Goal: Entertainment & Leisure: Consume media (video, audio)

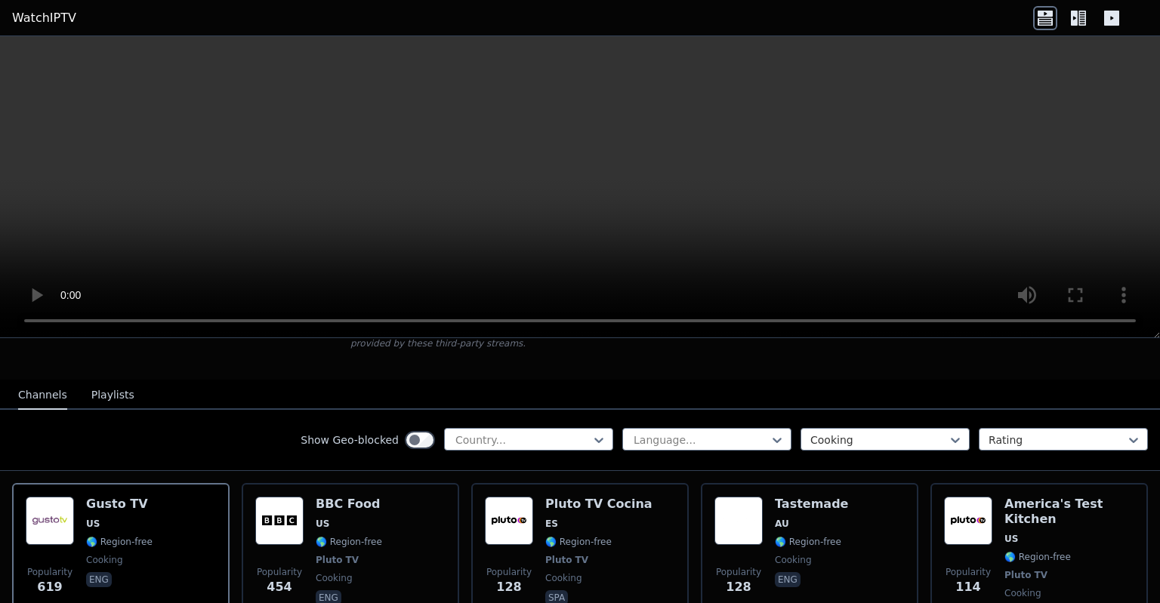
scroll to position [124, 0]
click at [1109, 23] on icon at bounding box center [1111, 18] width 15 height 15
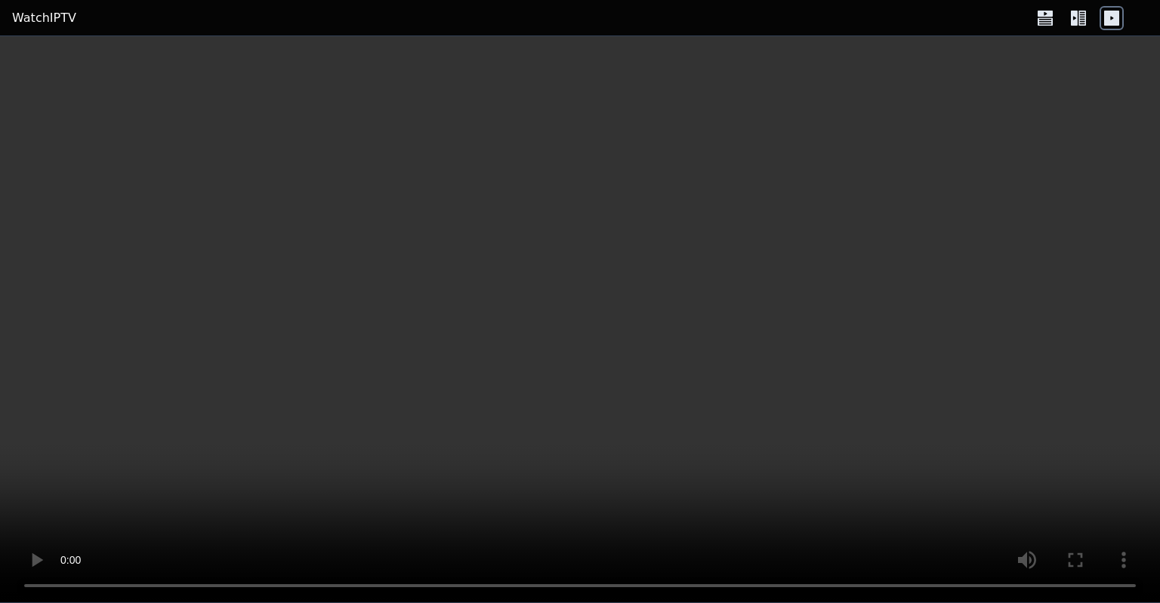
click at [1082, 20] on icon at bounding box center [1082, 18] width 8 height 15
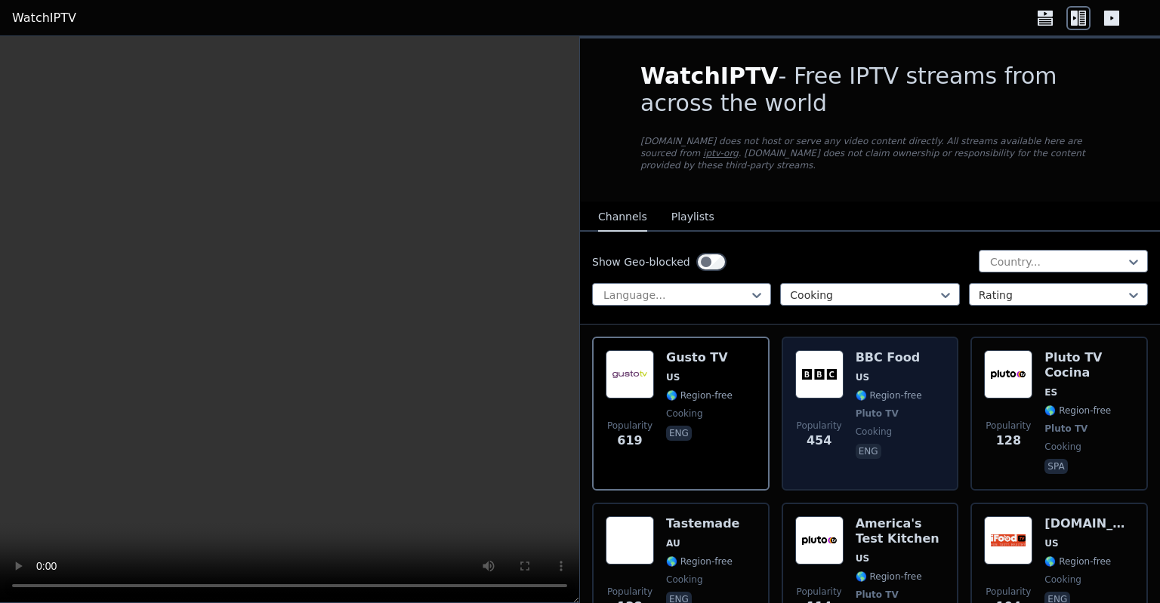
click at [828, 374] on img at bounding box center [819, 374] width 48 height 48
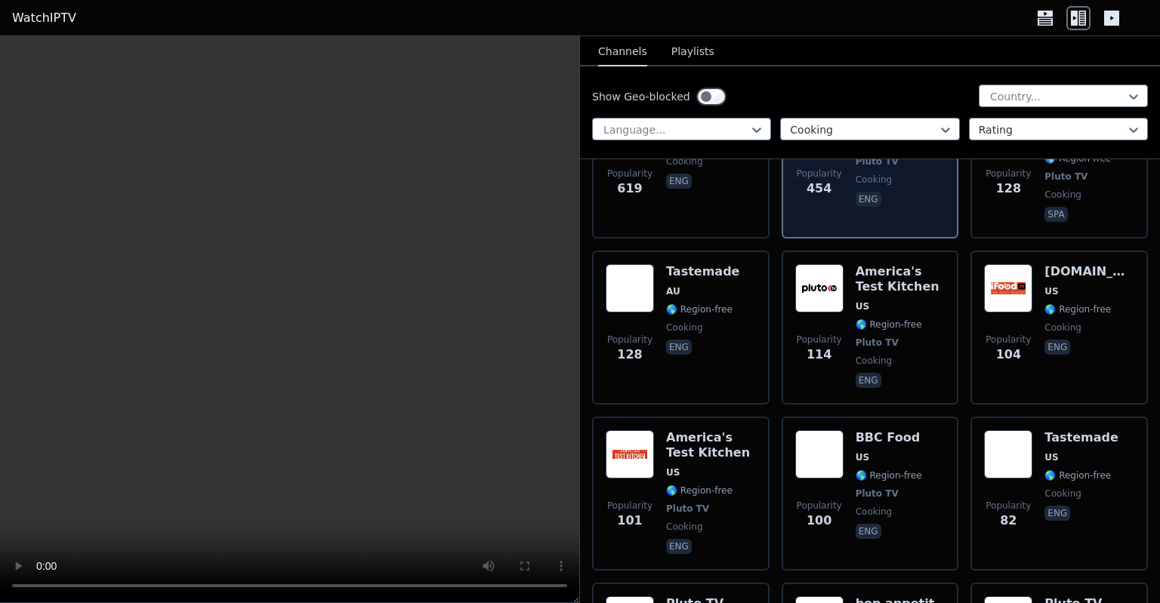
scroll to position [253, 0]
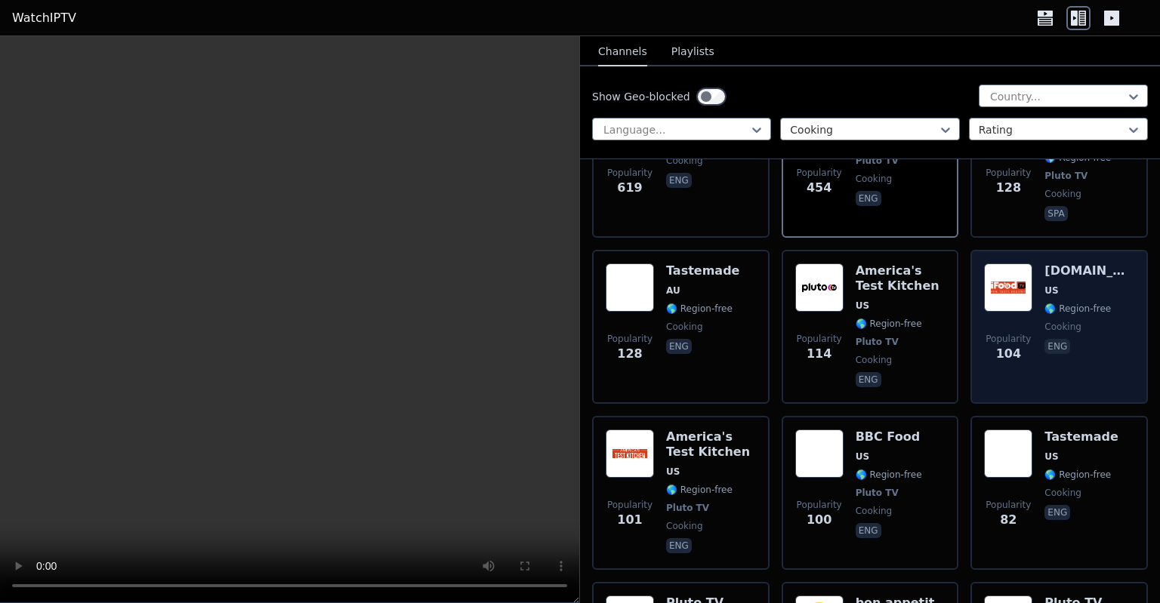
click at [1012, 277] on img at bounding box center [1008, 288] width 48 height 48
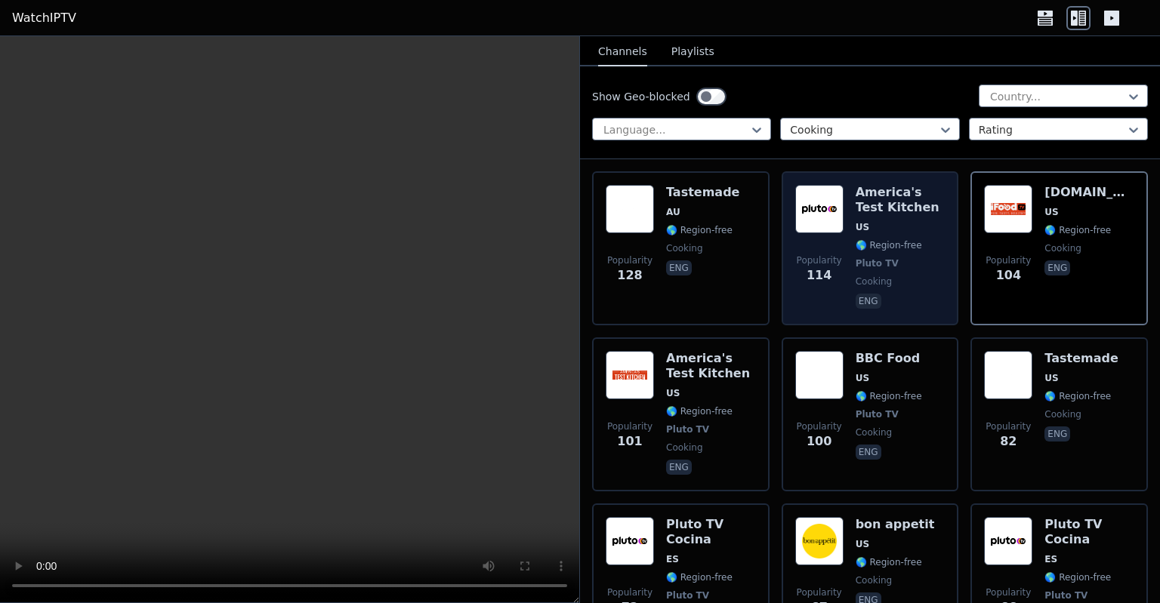
scroll to position [332, 0]
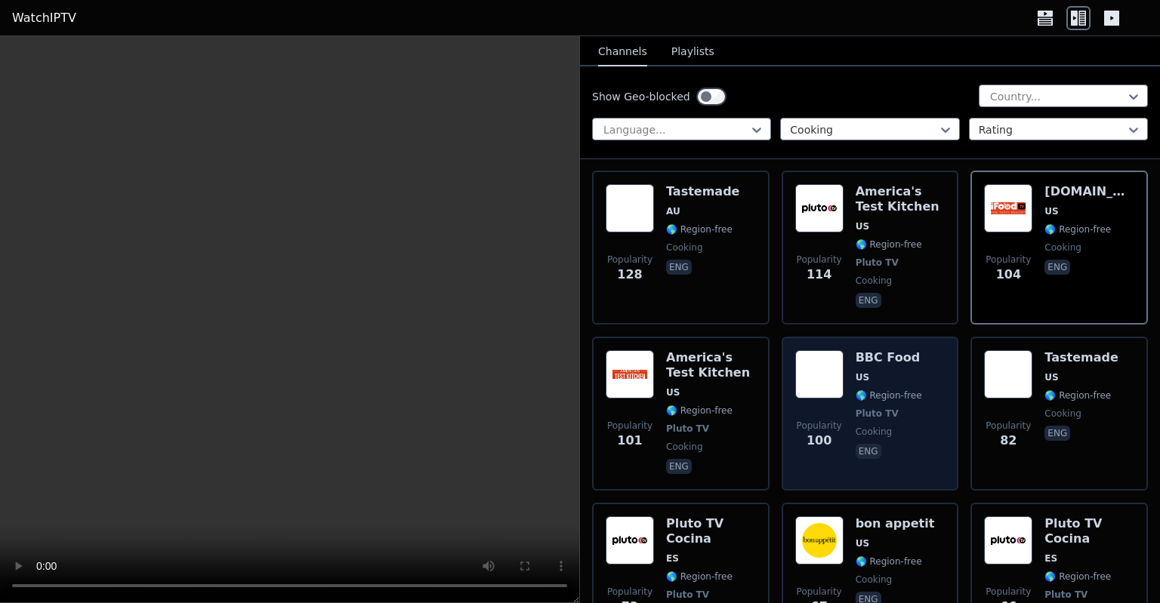
click at [892, 371] on span "US" at bounding box center [888, 377] width 66 height 12
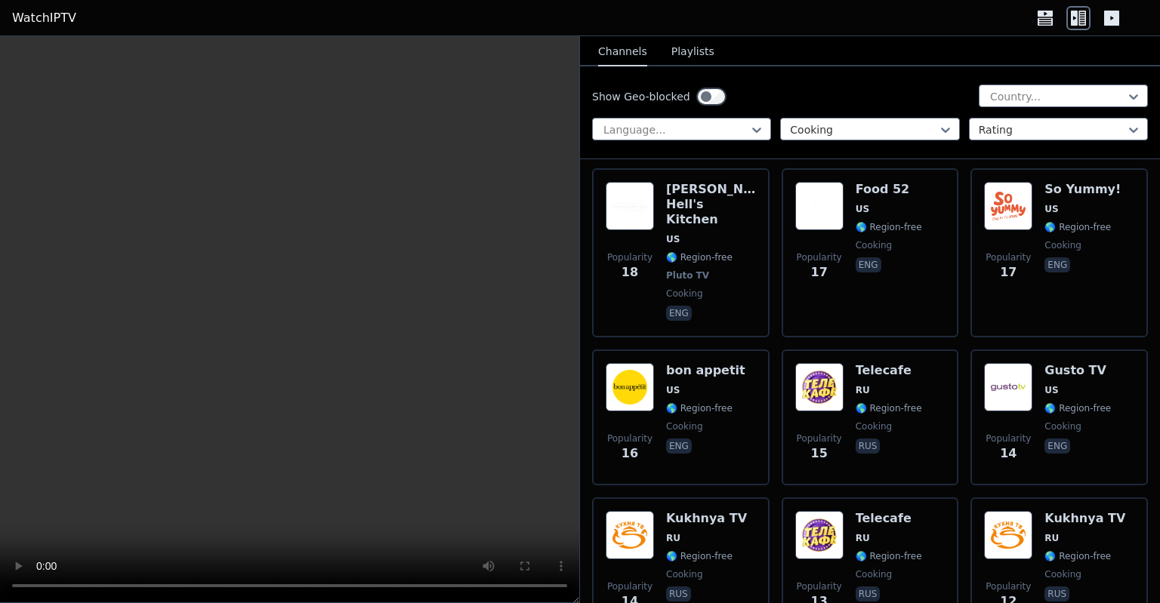
scroll to position [1803, 0]
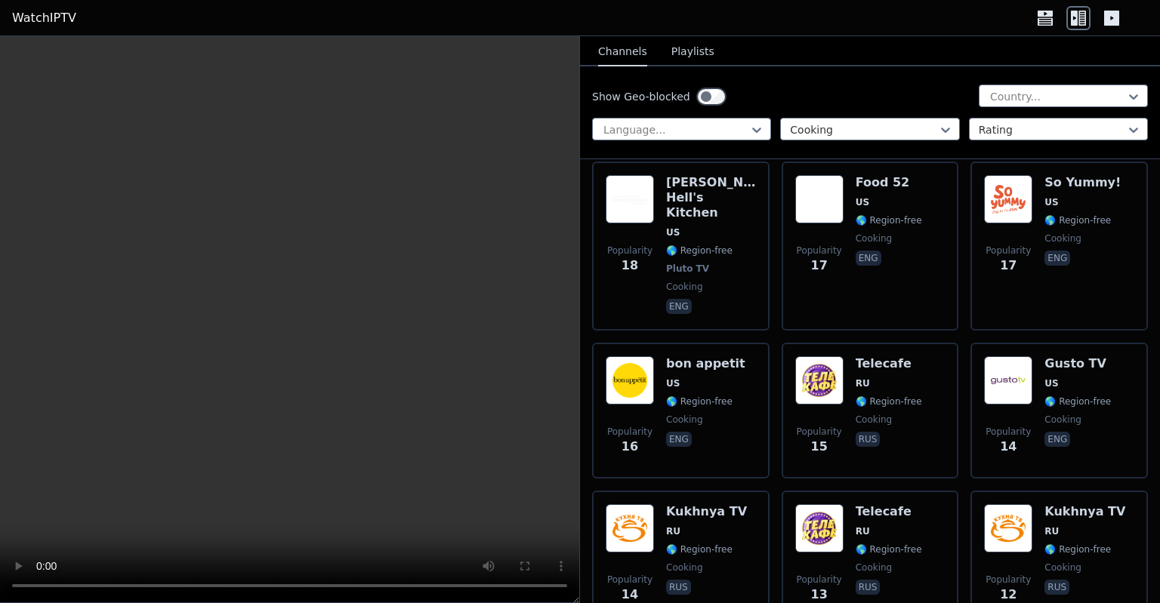
click at [892, 378] on span "RU" at bounding box center [888, 384] width 66 height 12
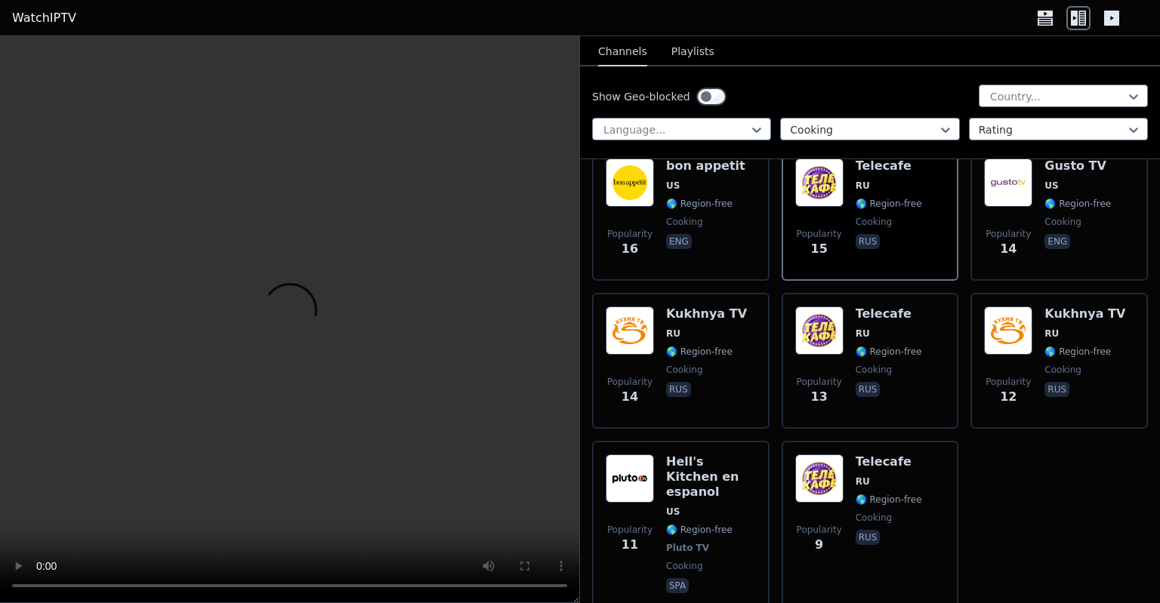
scroll to position [2002, 0]
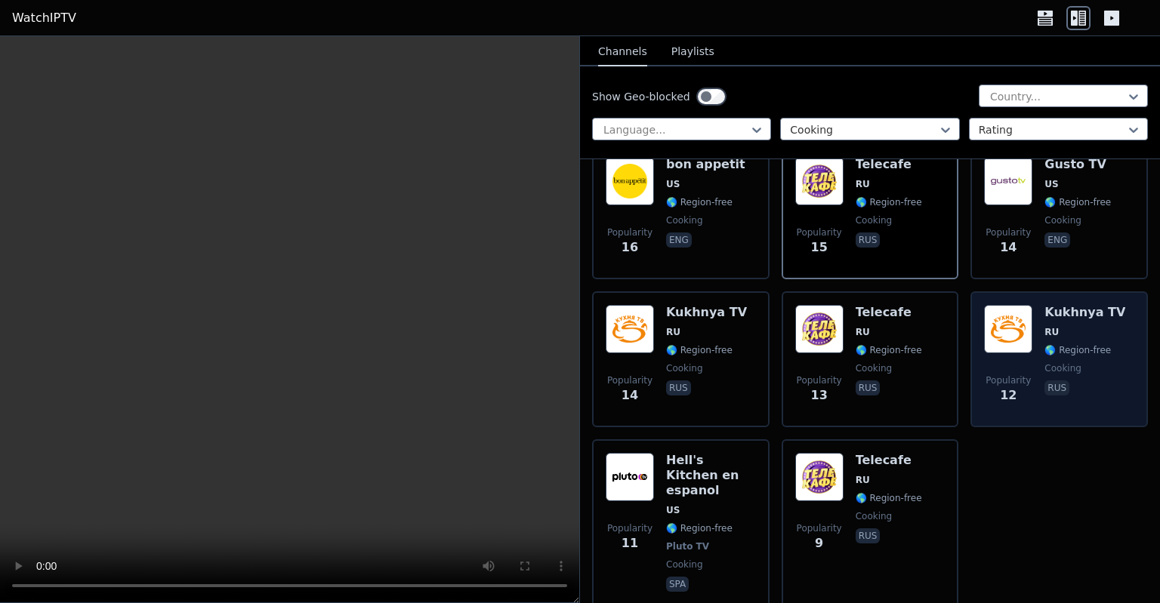
click at [1016, 305] on img at bounding box center [1008, 329] width 48 height 48
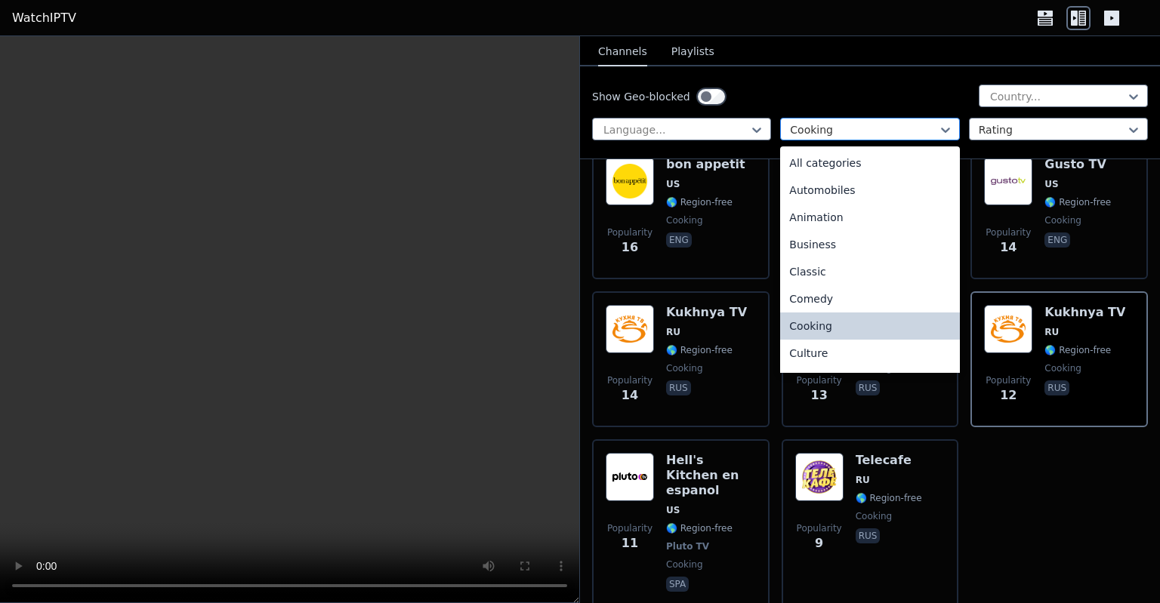
click at [899, 131] on div at bounding box center [863, 129] width 147 height 15
click at [858, 219] on div "Animation" at bounding box center [869, 217] width 179 height 27
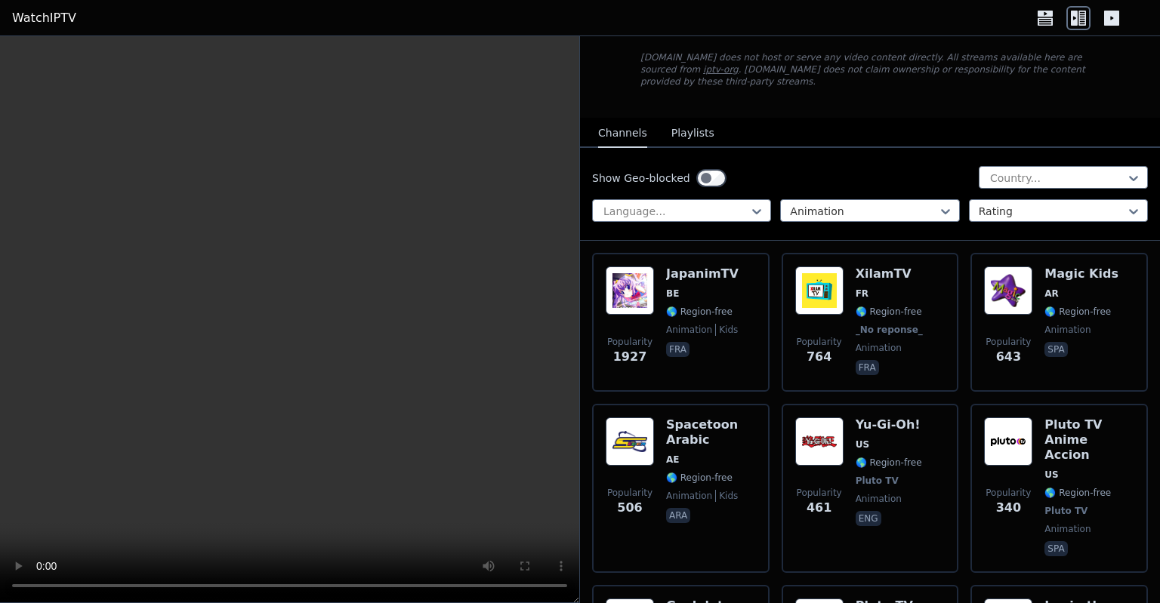
scroll to position [88, 0]
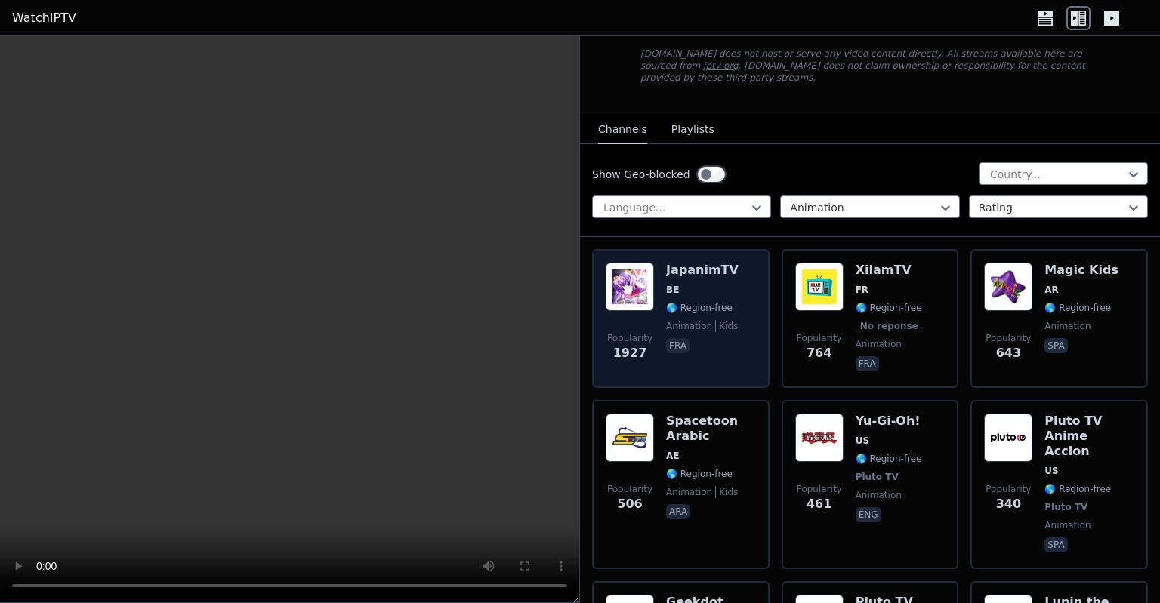
click at [693, 264] on div "JapanimTV BE 🌎 Region-free animation kids fra" at bounding box center [702, 319] width 72 height 112
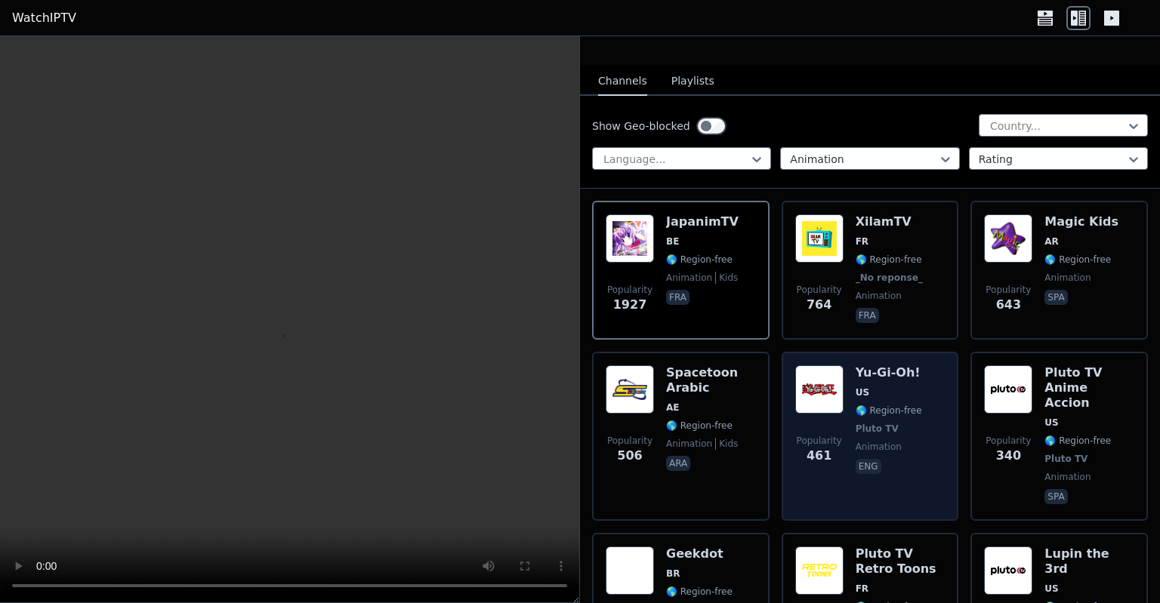
scroll to position [0, 0]
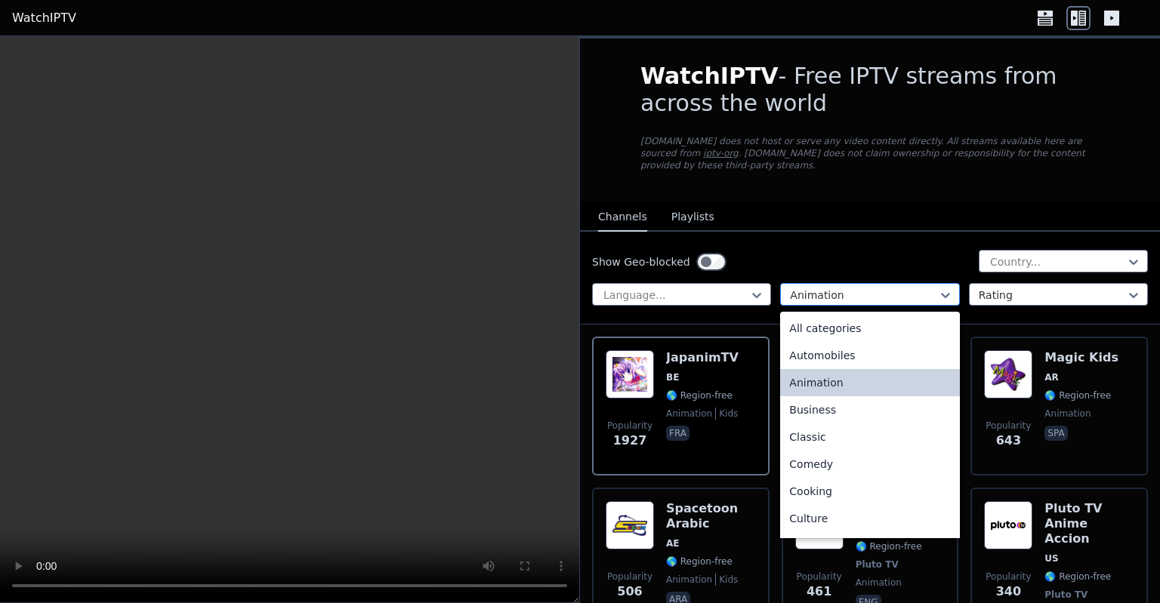
click at [852, 288] on div at bounding box center [863, 295] width 147 height 15
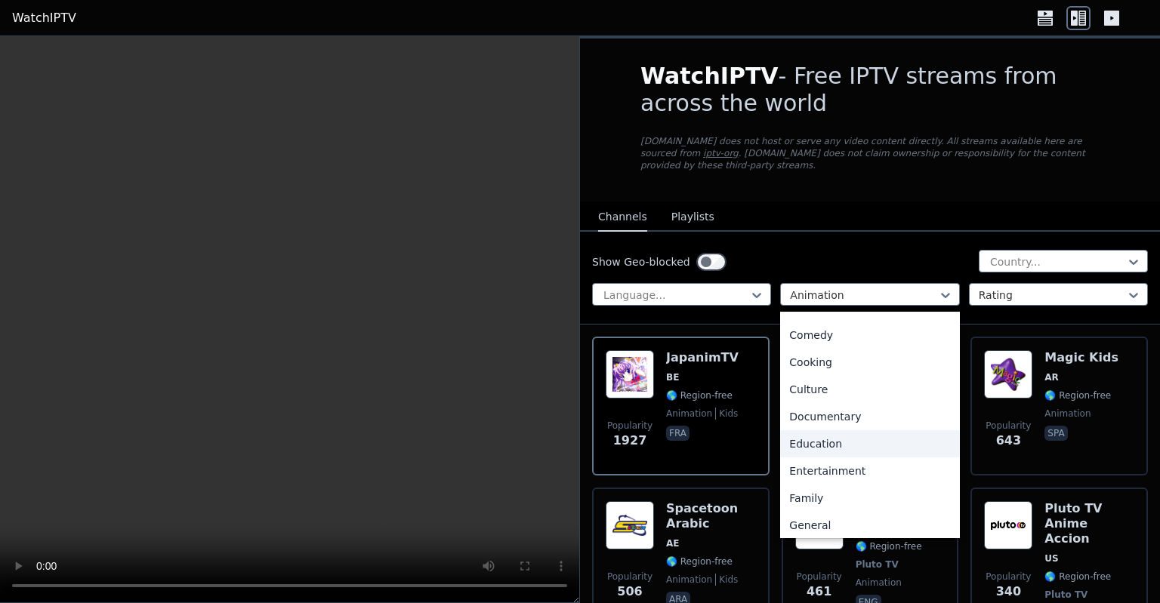
scroll to position [130, 0]
click at [827, 408] on div "Documentary" at bounding box center [869, 415] width 179 height 27
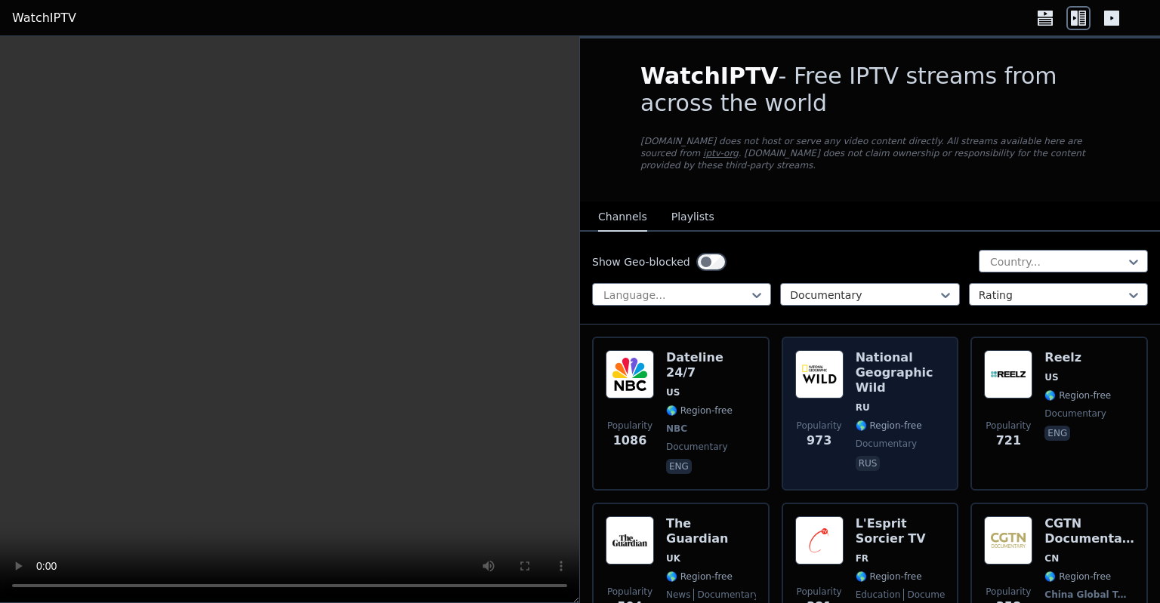
click at [815, 365] on img at bounding box center [819, 374] width 48 height 48
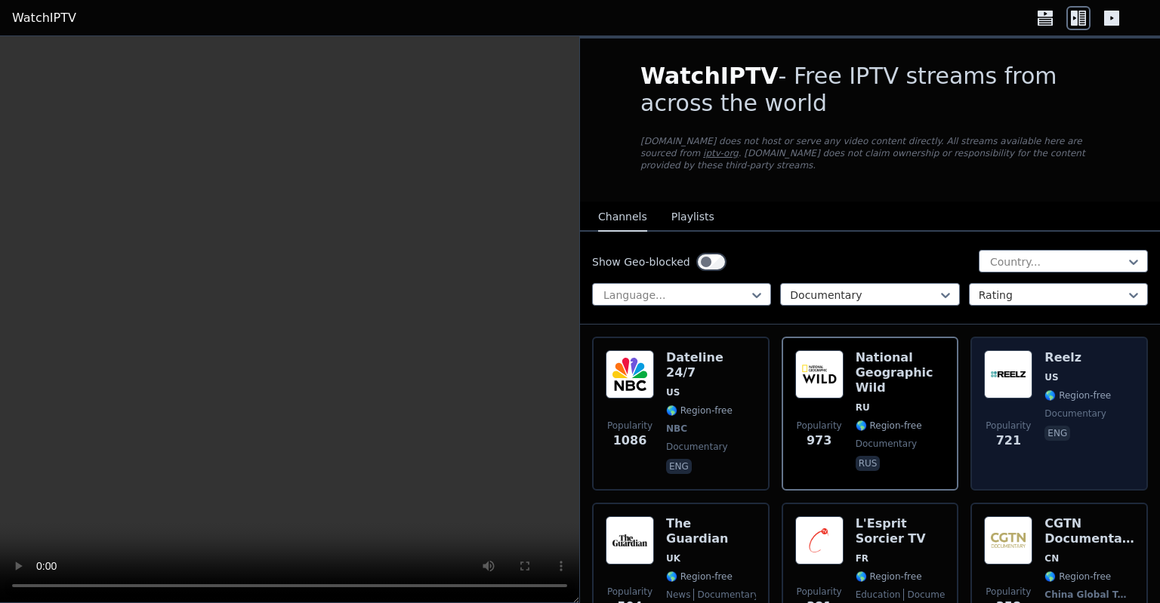
click at [996, 369] on img at bounding box center [1008, 374] width 48 height 48
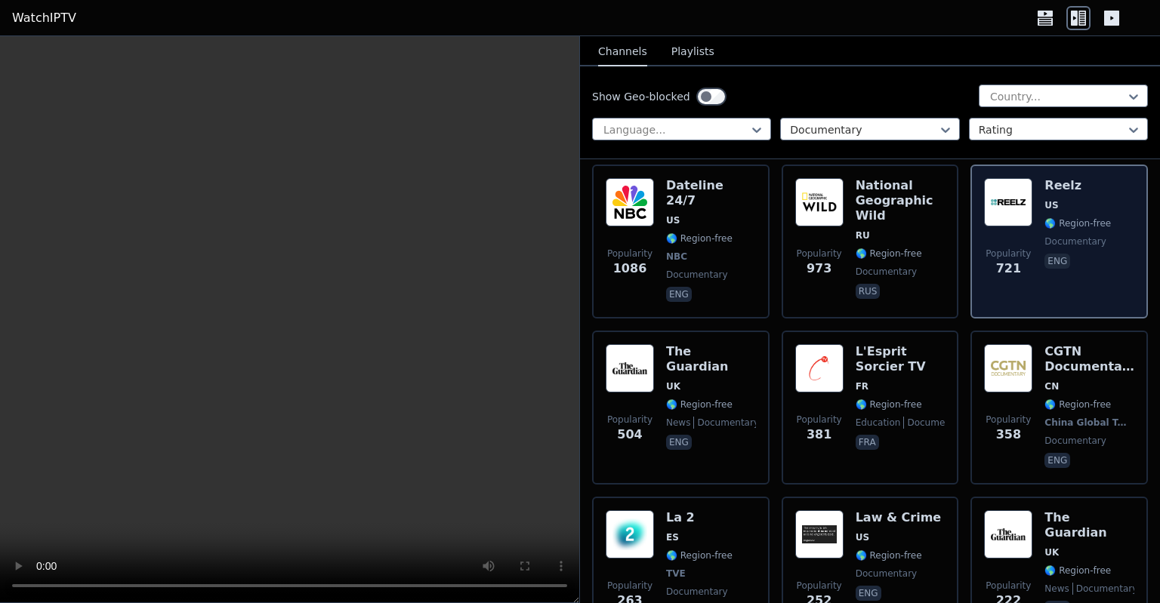
scroll to position [175, 0]
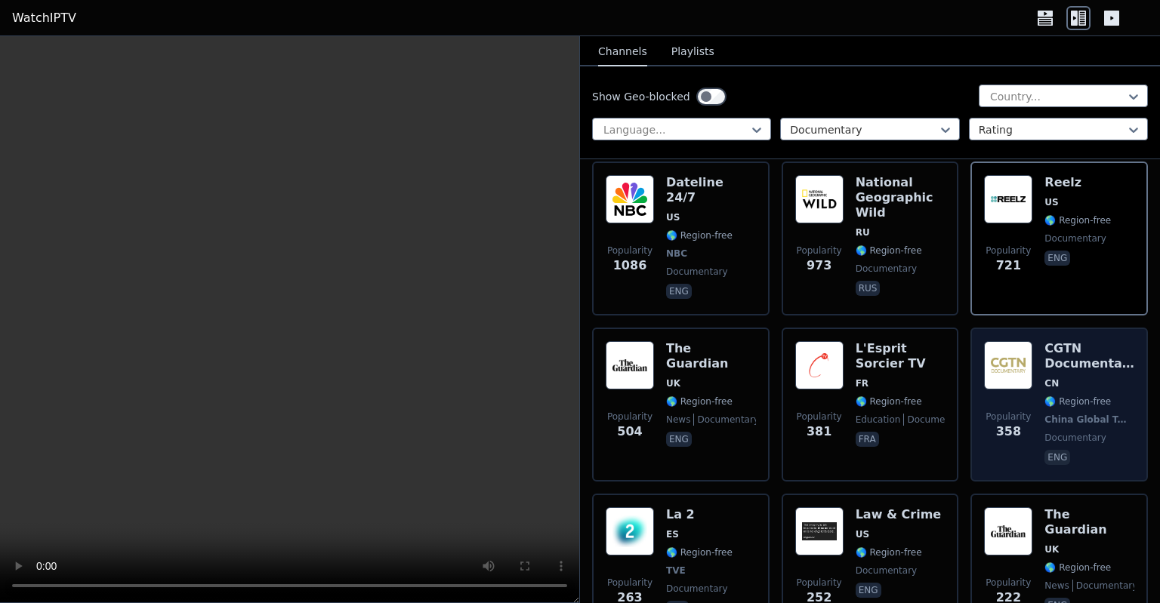
click at [997, 353] on img at bounding box center [1008, 365] width 48 height 48
click at [1044, 378] on span "CN" at bounding box center [1051, 384] width 14 height 12
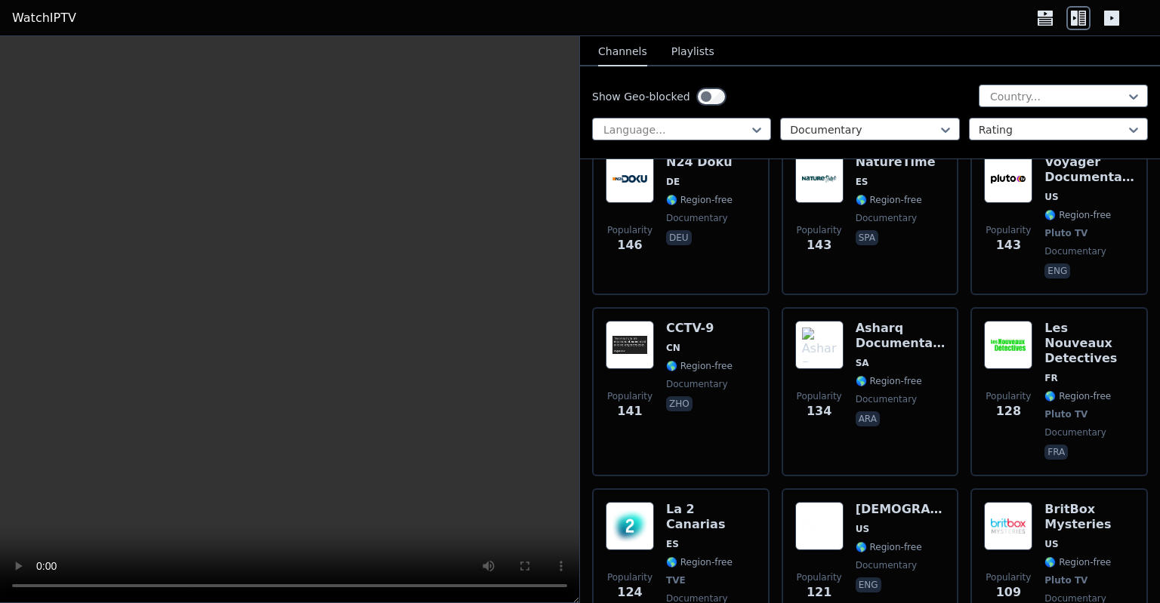
scroll to position [1201, 0]
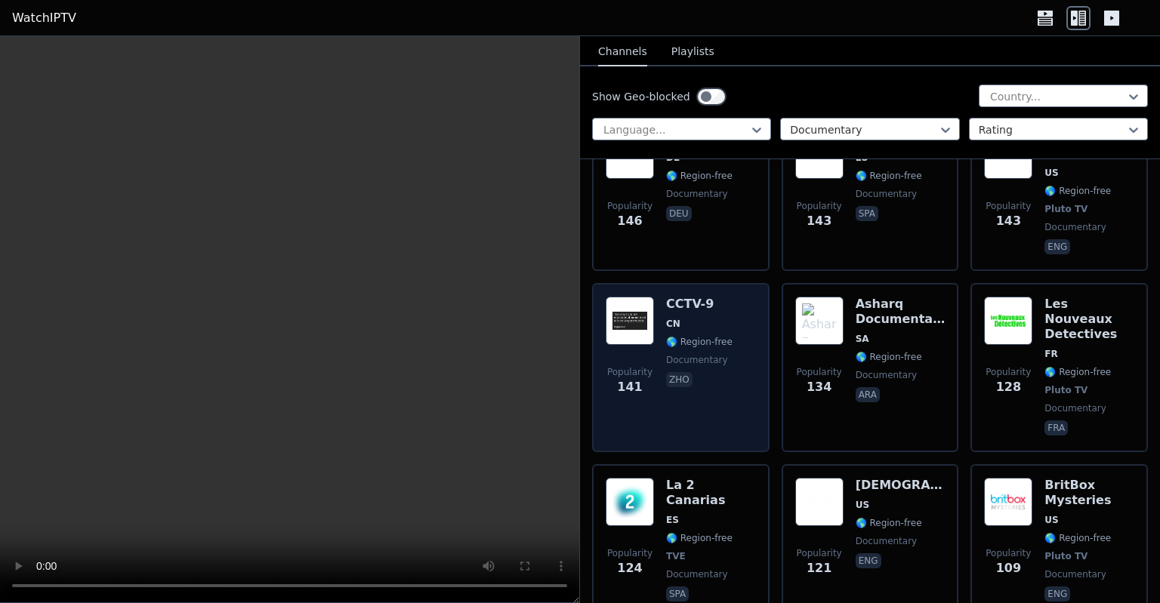
click at [623, 297] on img at bounding box center [630, 321] width 48 height 48
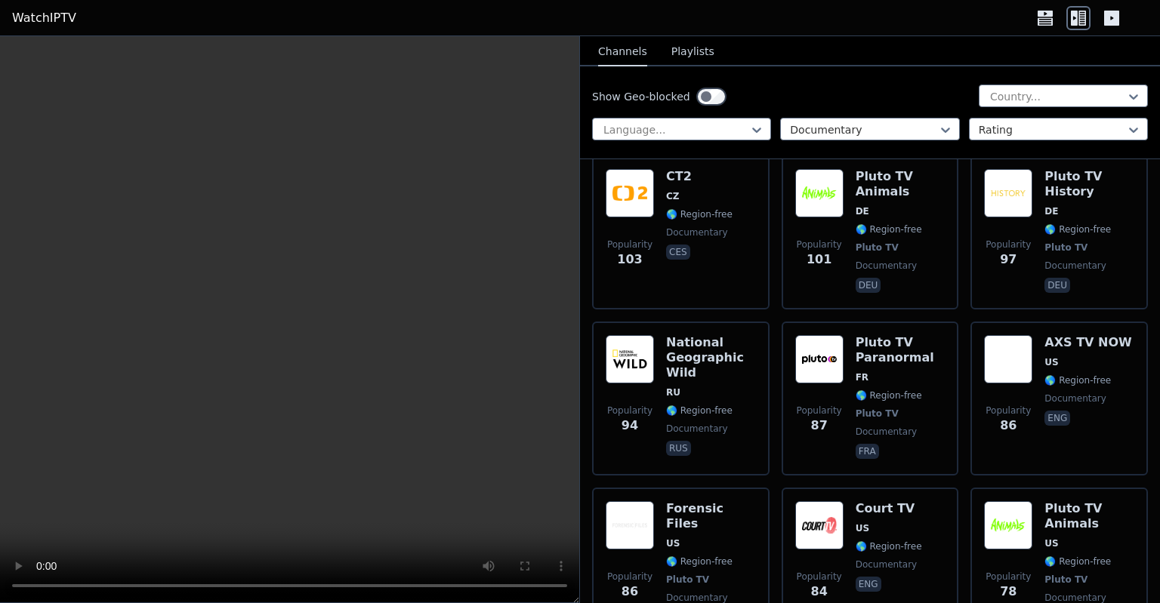
scroll to position [1682, 0]
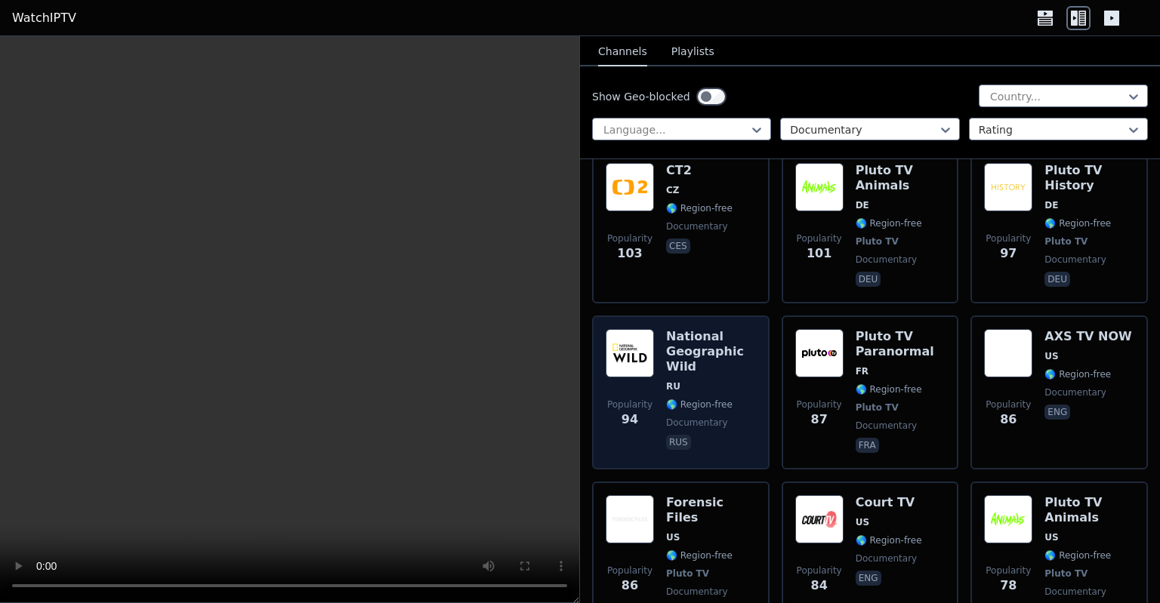
click at [679, 329] on h6 "National Geographic Wild" at bounding box center [711, 351] width 90 height 45
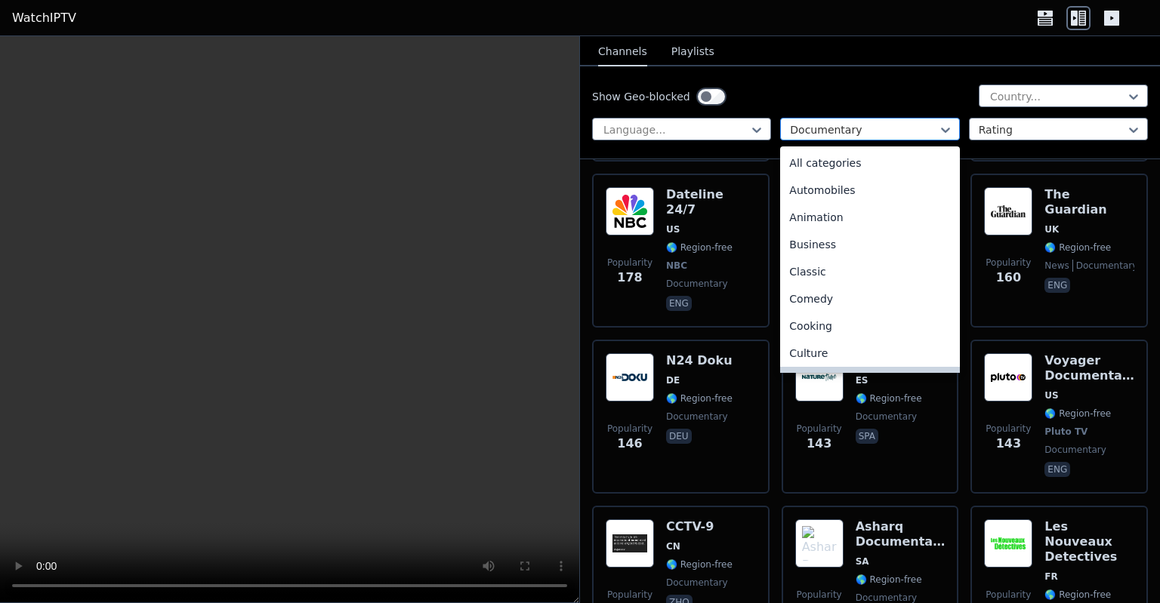
scroll to position [30, 0]
click at [855, 131] on div at bounding box center [863, 129] width 147 height 15
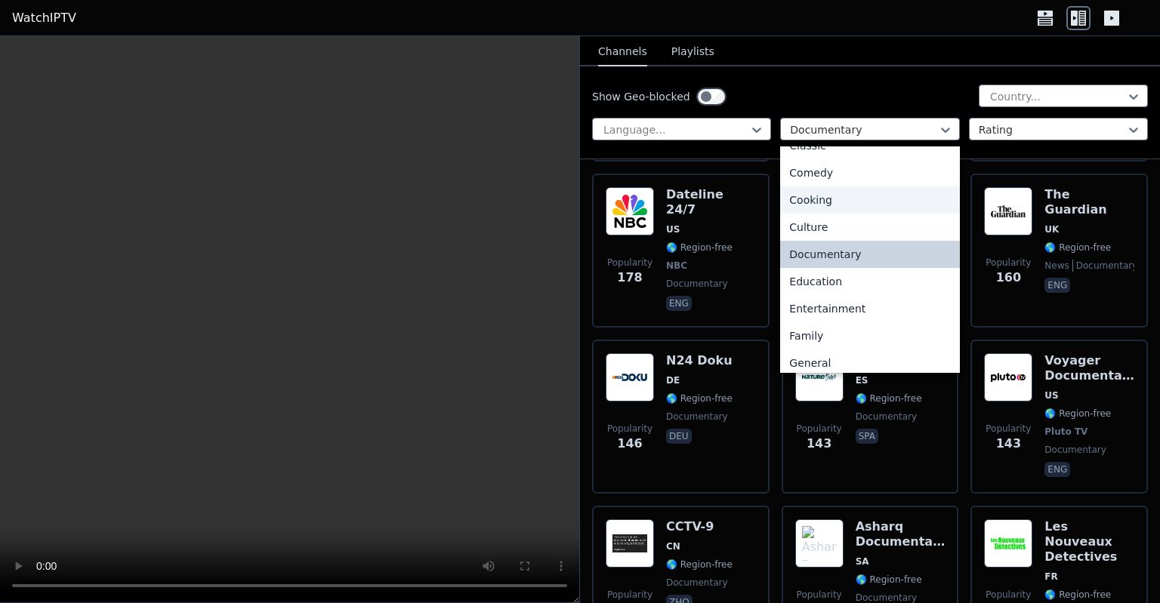
scroll to position [130, 0]
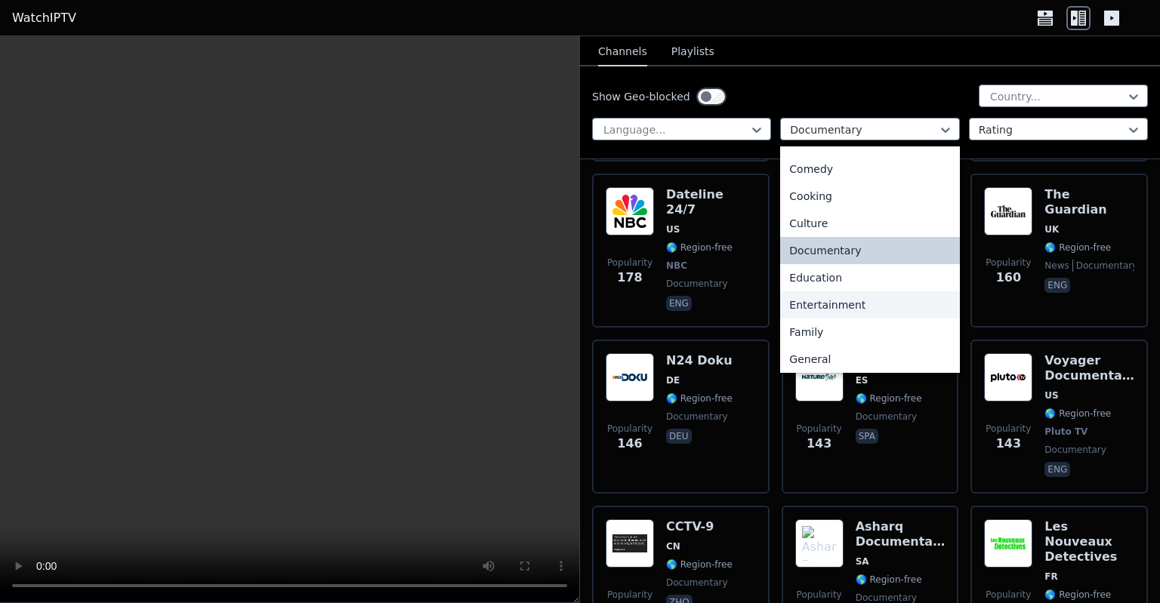
click at [870, 302] on div "Entertainment" at bounding box center [869, 304] width 179 height 27
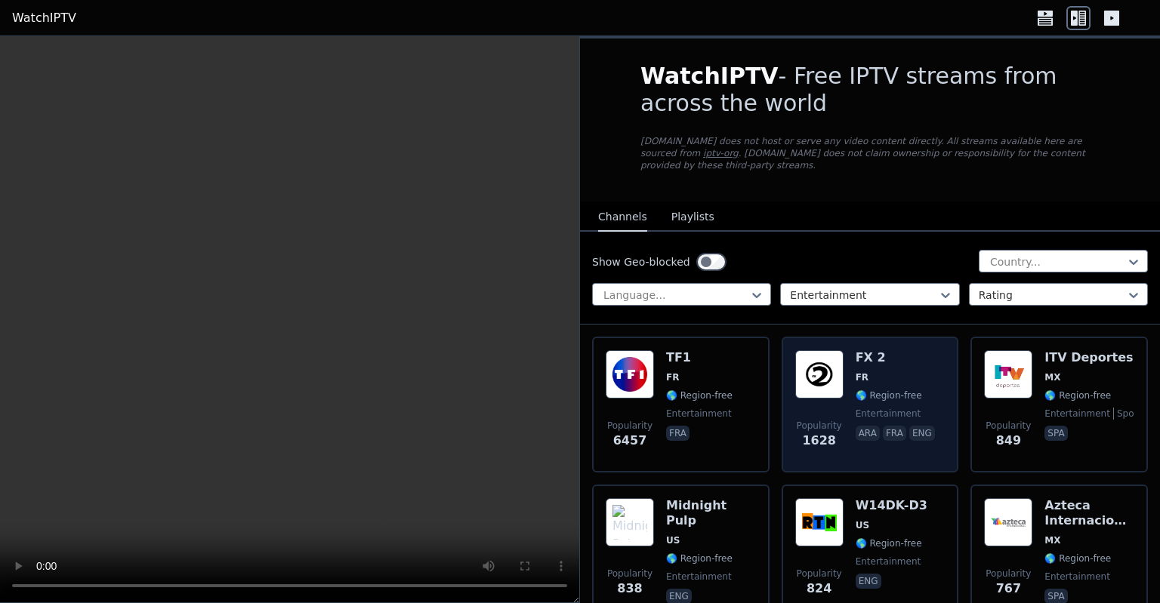
click at [809, 364] on img at bounding box center [819, 374] width 48 height 48
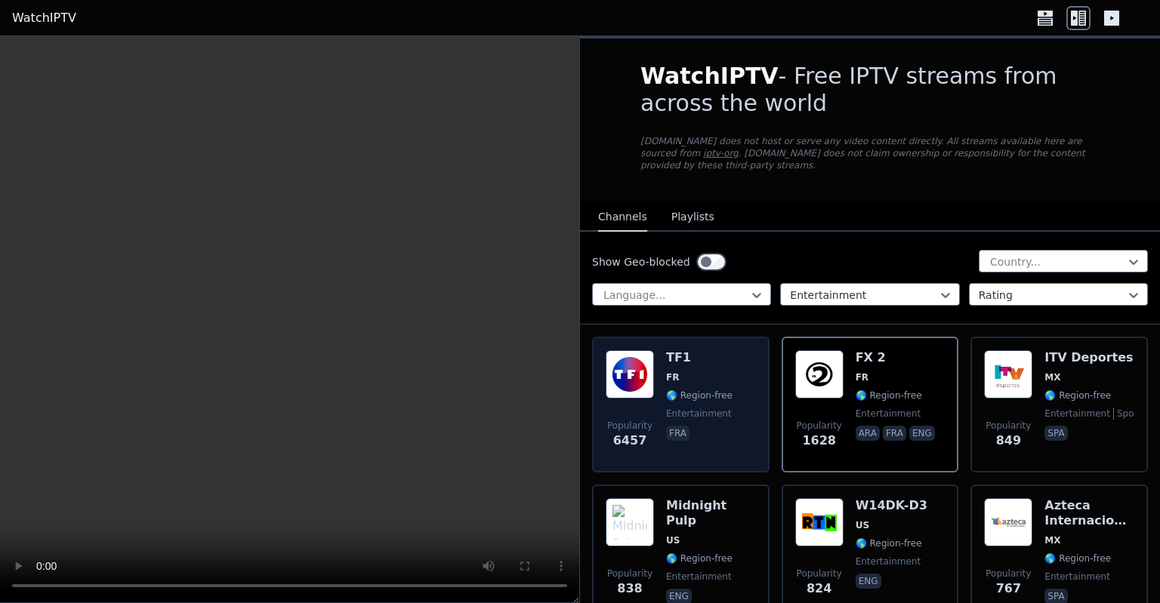
click at [646, 363] on img at bounding box center [630, 374] width 48 height 48
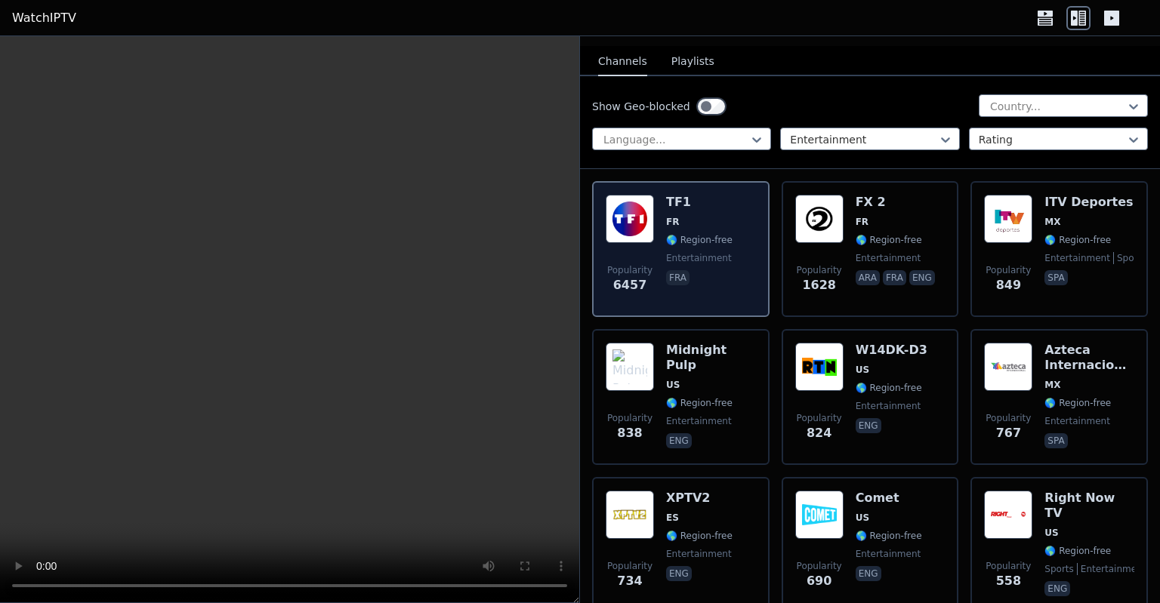
scroll to position [160, 0]
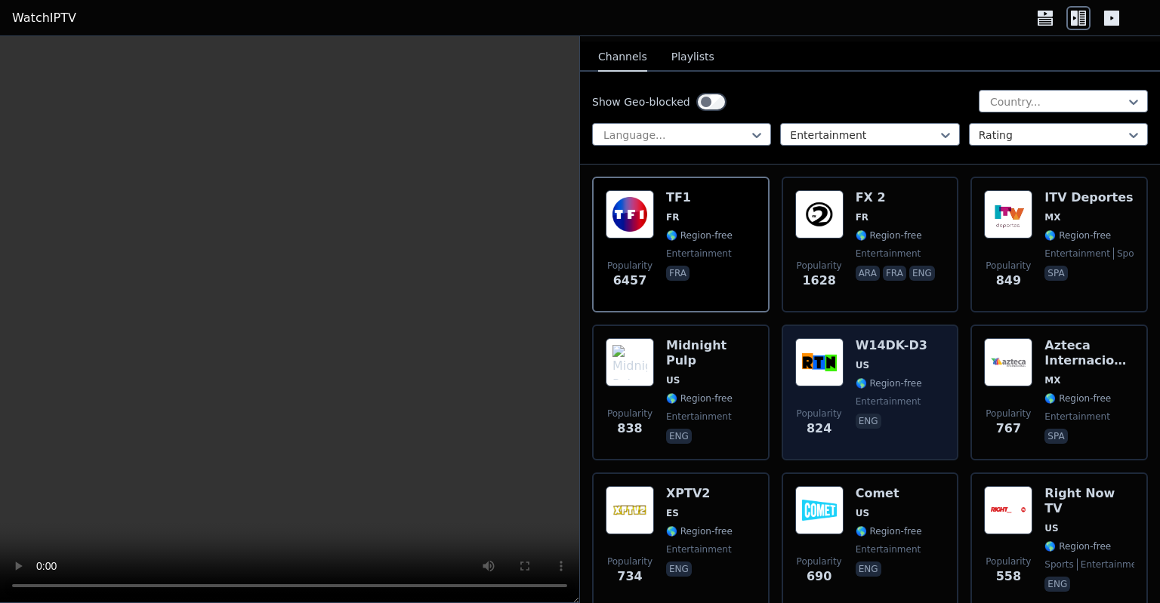
click at [883, 359] on span "US" at bounding box center [891, 365] width 72 height 12
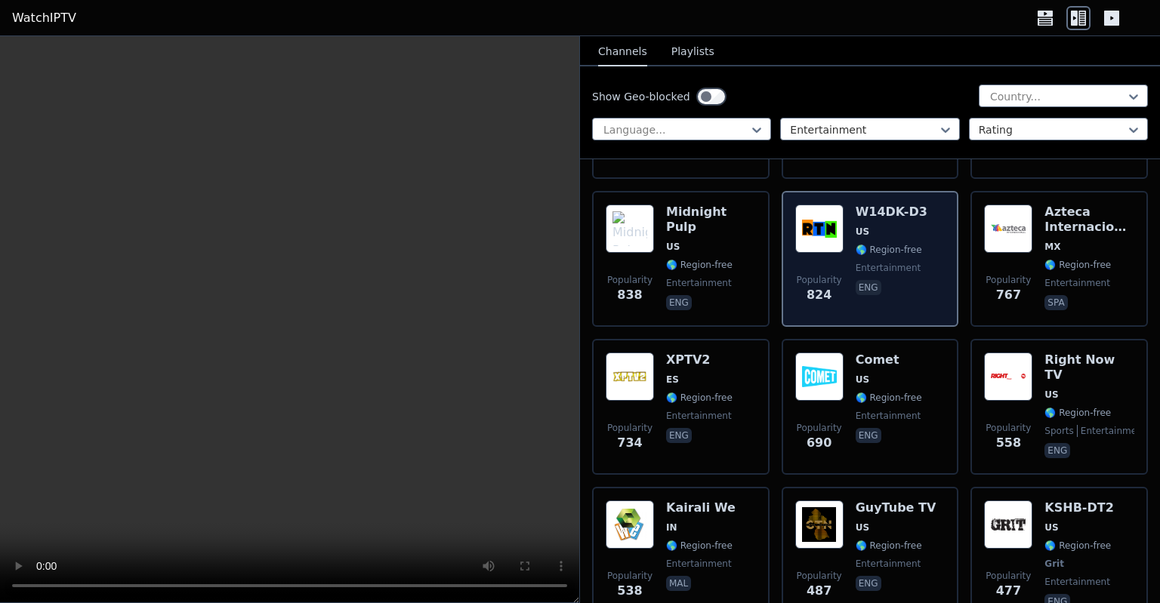
scroll to position [296, 0]
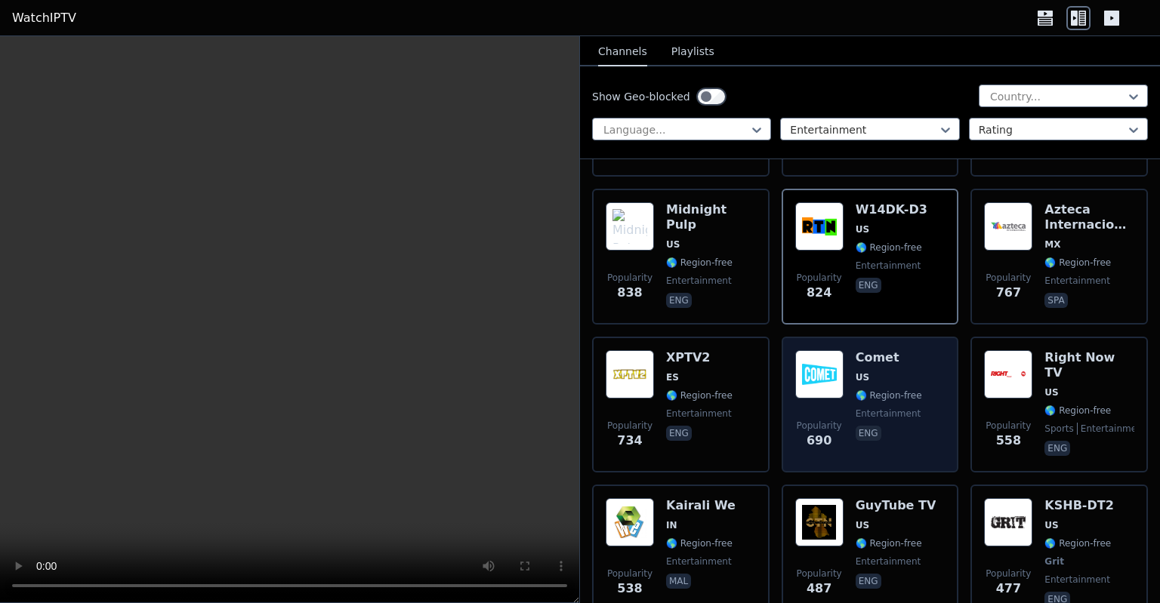
click at [847, 359] on div "Popularity 690 Comet US 🌎 Region-free entertainment eng" at bounding box center [870, 404] width 150 height 109
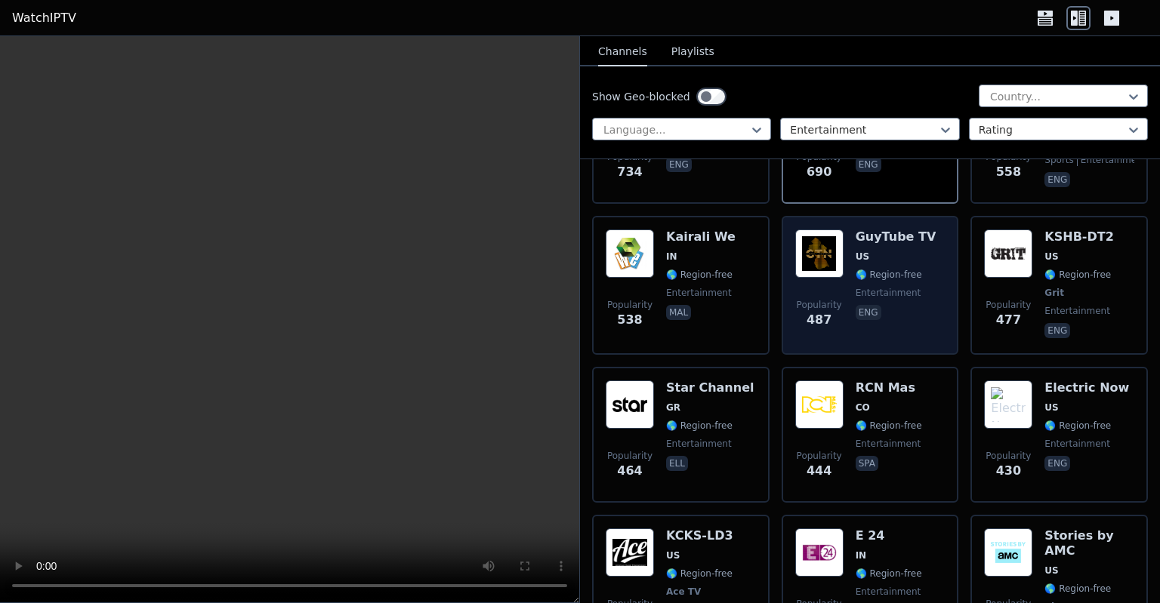
scroll to position [566, 0]
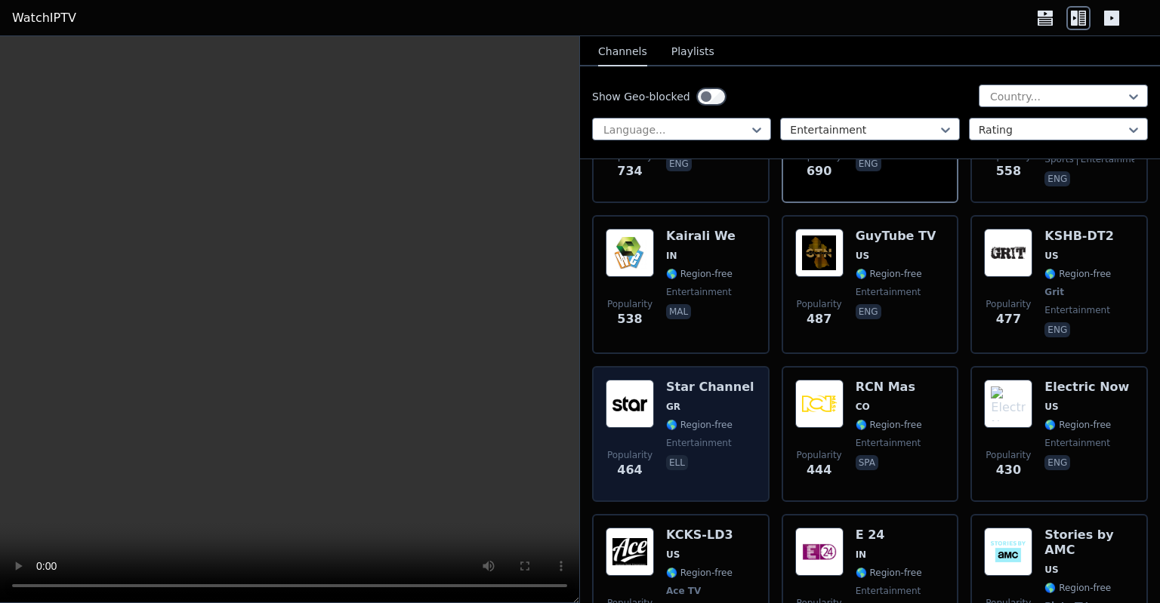
click at [694, 401] on span "GR" at bounding box center [710, 407] width 88 height 12
